Goal: Task Accomplishment & Management: Manage account settings

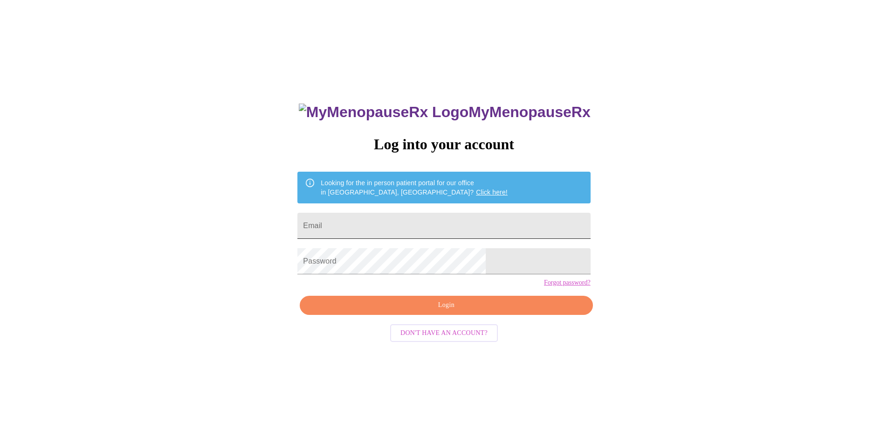
click at [364, 222] on input "Email" at bounding box center [443, 226] width 293 height 26
type input "[EMAIL_ADDRESS][DOMAIN_NAME]"
click at [445, 311] on span "Login" at bounding box center [445, 305] width 271 height 12
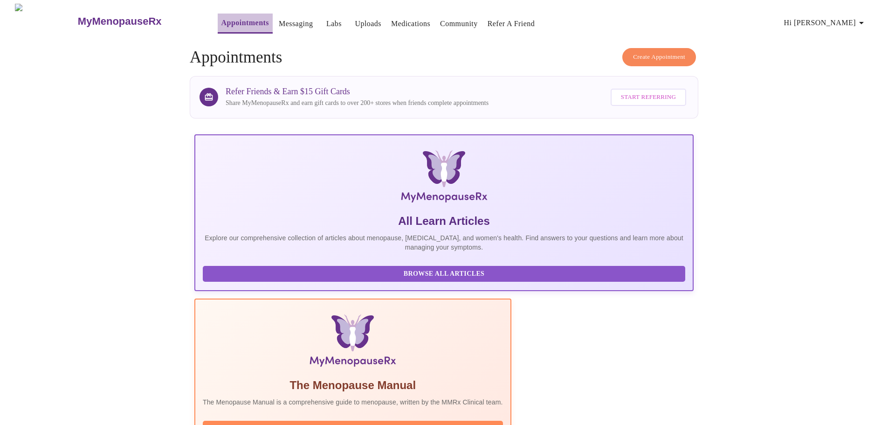
click at [221, 20] on link "Appointments" at bounding box center [245, 22] width 48 height 13
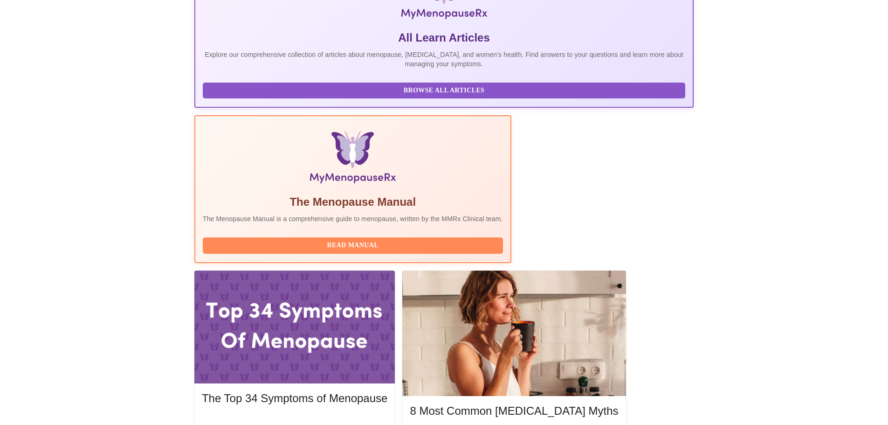
scroll to position [203, 0]
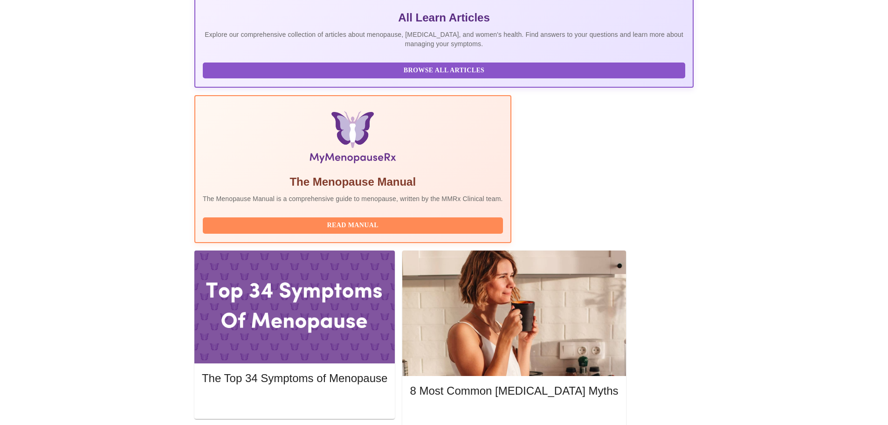
drag, startPoint x: 887, startPoint y: 174, endPoint x: 890, endPoint y: 204, distance: 30.4
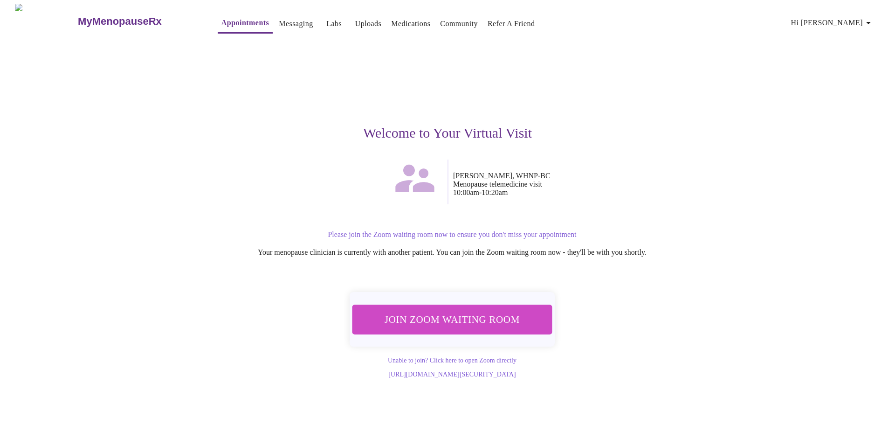
click at [433, 312] on span "Join Zoom Waiting Room" at bounding box center [451, 318] width 175 height 17
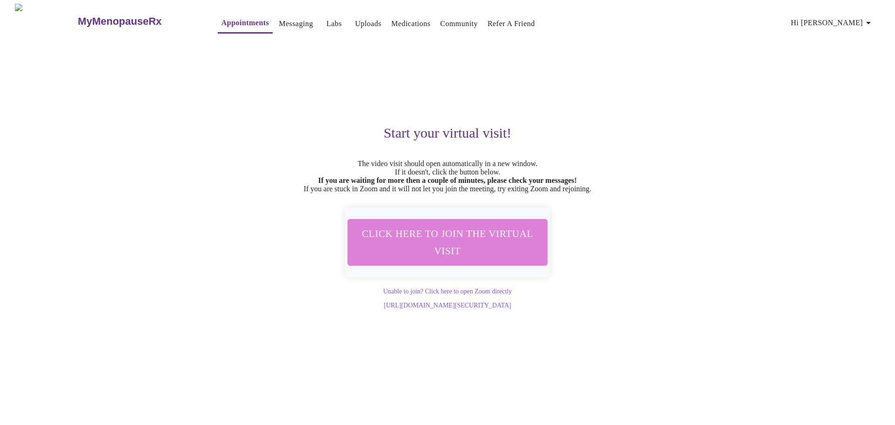
click at [465, 259] on span "Click here to join the virtual visit" at bounding box center [448, 242] width 176 height 34
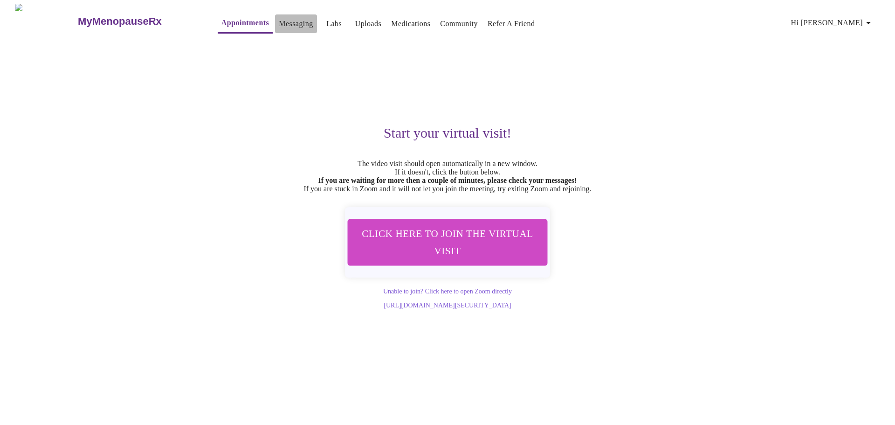
click at [279, 22] on link "Messaging" at bounding box center [296, 23] width 34 height 13
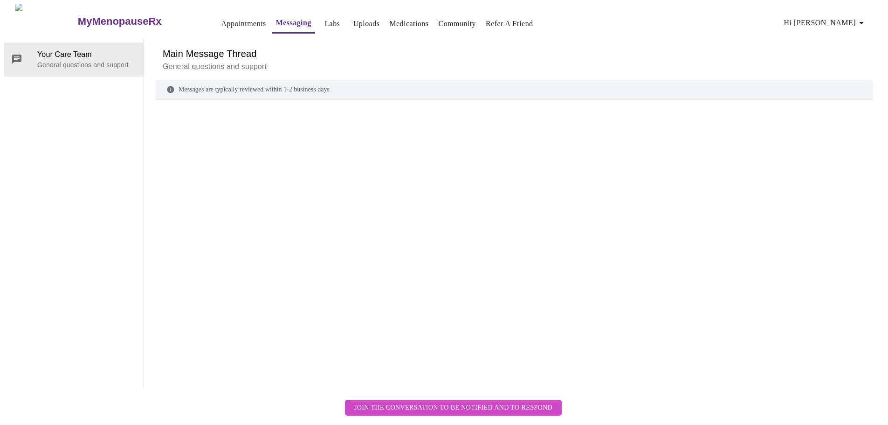
scroll to position [35, 0]
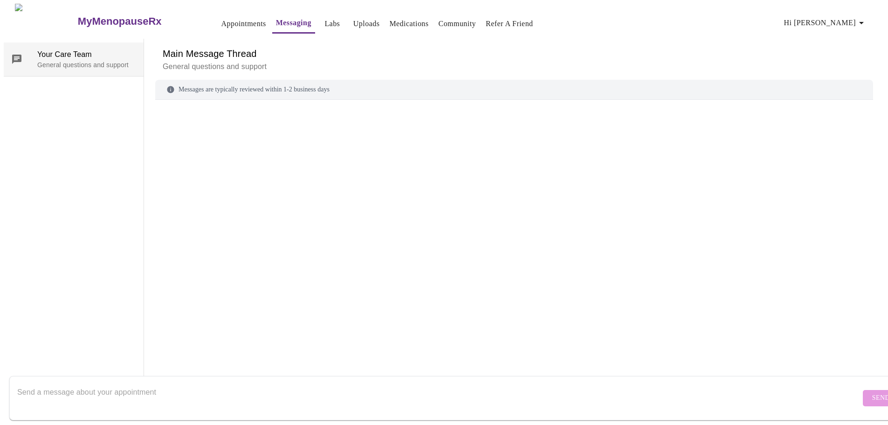
click at [65, 49] on span "Your Care Team" at bounding box center [86, 54] width 99 height 11
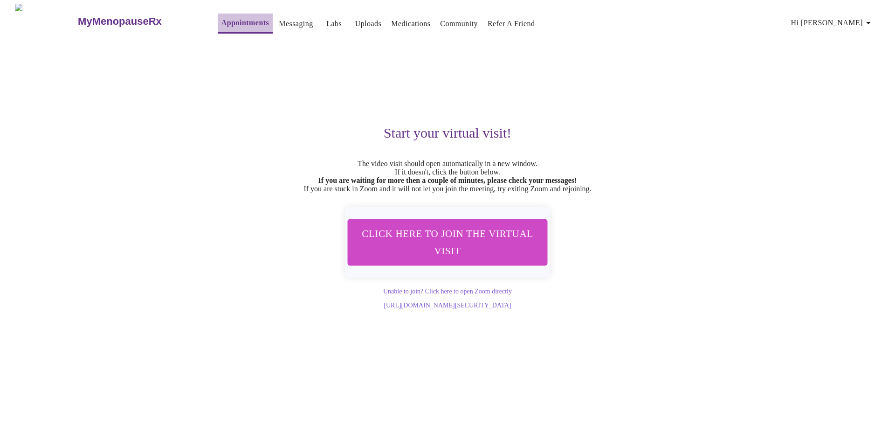
click at [221, 16] on link "Appointments" at bounding box center [245, 22] width 48 height 13
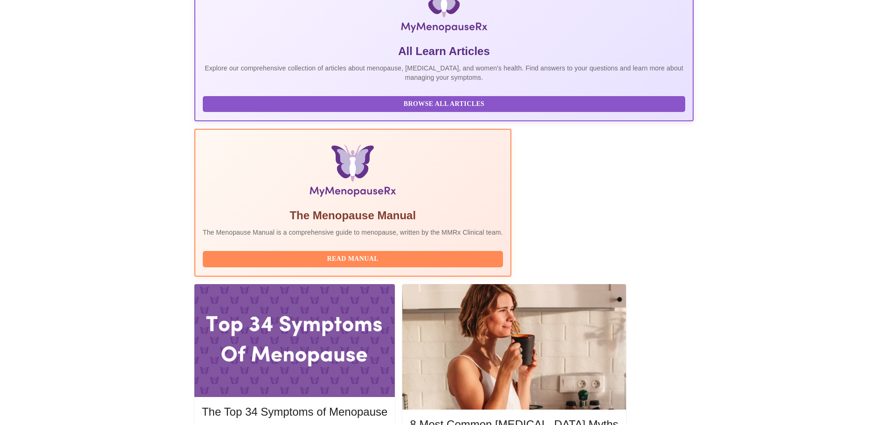
scroll to position [171, 0]
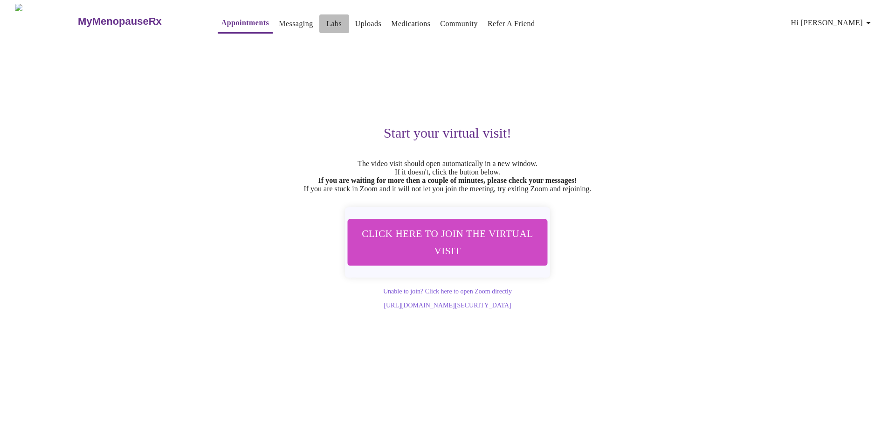
click at [326, 18] on link "Labs" at bounding box center [333, 23] width 15 height 13
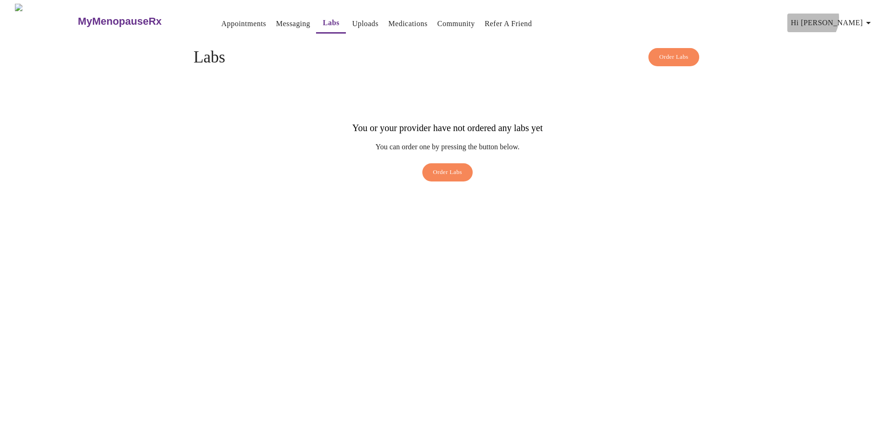
click at [851, 16] on span "Hi [PERSON_NAME]" at bounding box center [832, 22] width 83 height 13
click at [846, 22] on li "Settings" at bounding box center [857, 19] width 43 height 17
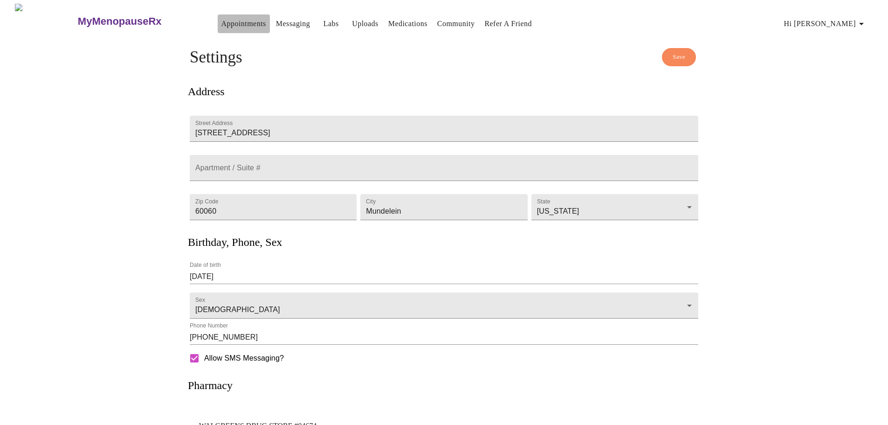
click at [221, 17] on link "Appointments" at bounding box center [243, 23] width 45 height 13
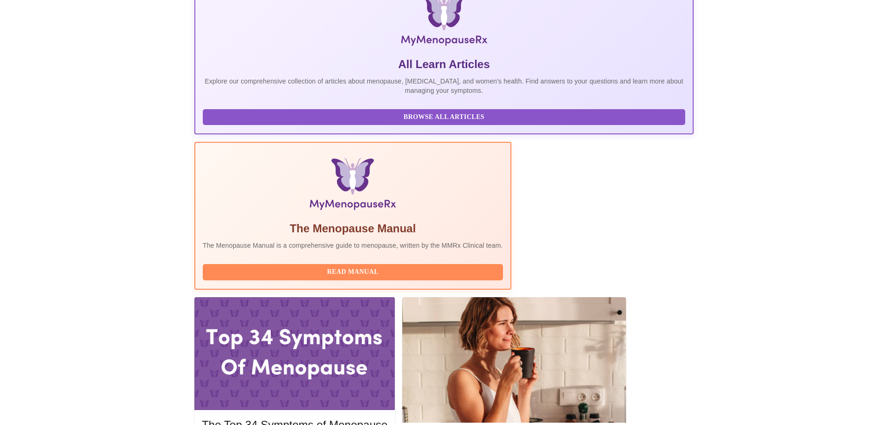
scroll to position [147, 0]
